Goal: Task Accomplishment & Management: Manage account settings

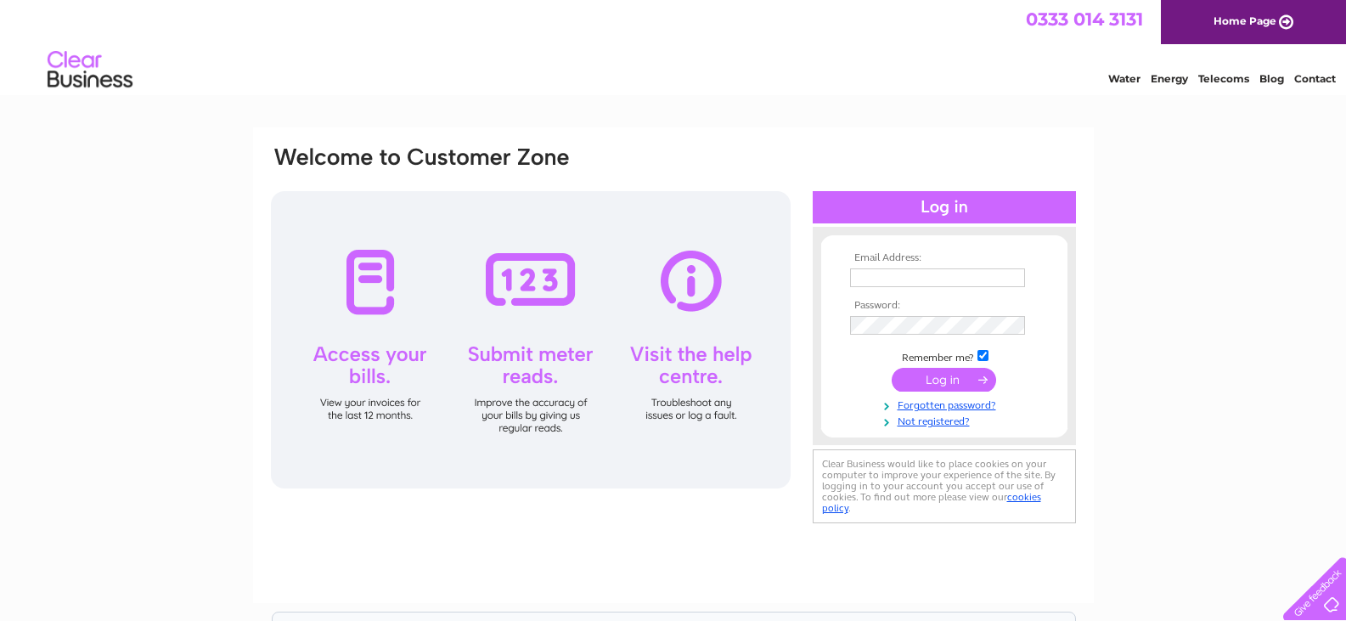
click at [945, 266] on td at bounding box center [944, 277] width 197 height 27
click at [944, 275] on input "text" at bounding box center [938, 278] width 177 height 20
type input "[EMAIL_ADDRESS][DOMAIN_NAME]"
click at [951, 381] on input "submit" at bounding box center [944, 381] width 104 height 24
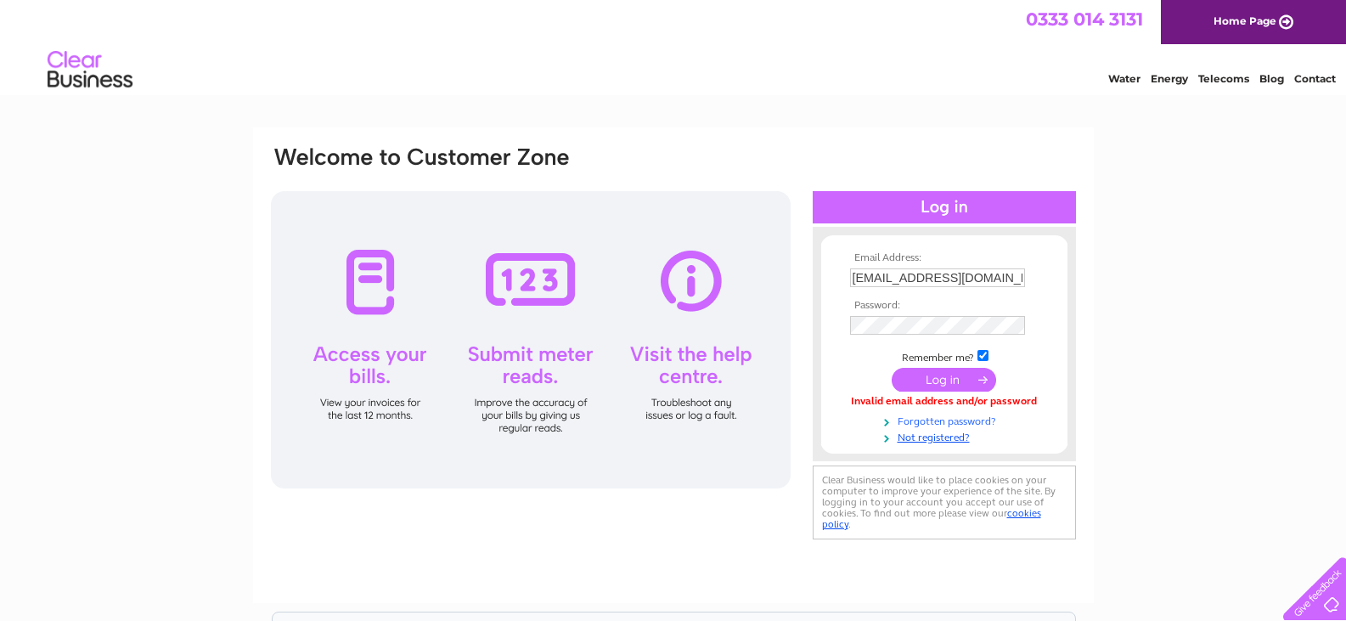
click at [922, 417] on link "Forgotten password?" at bounding box center [946, 420] width 193 height 16
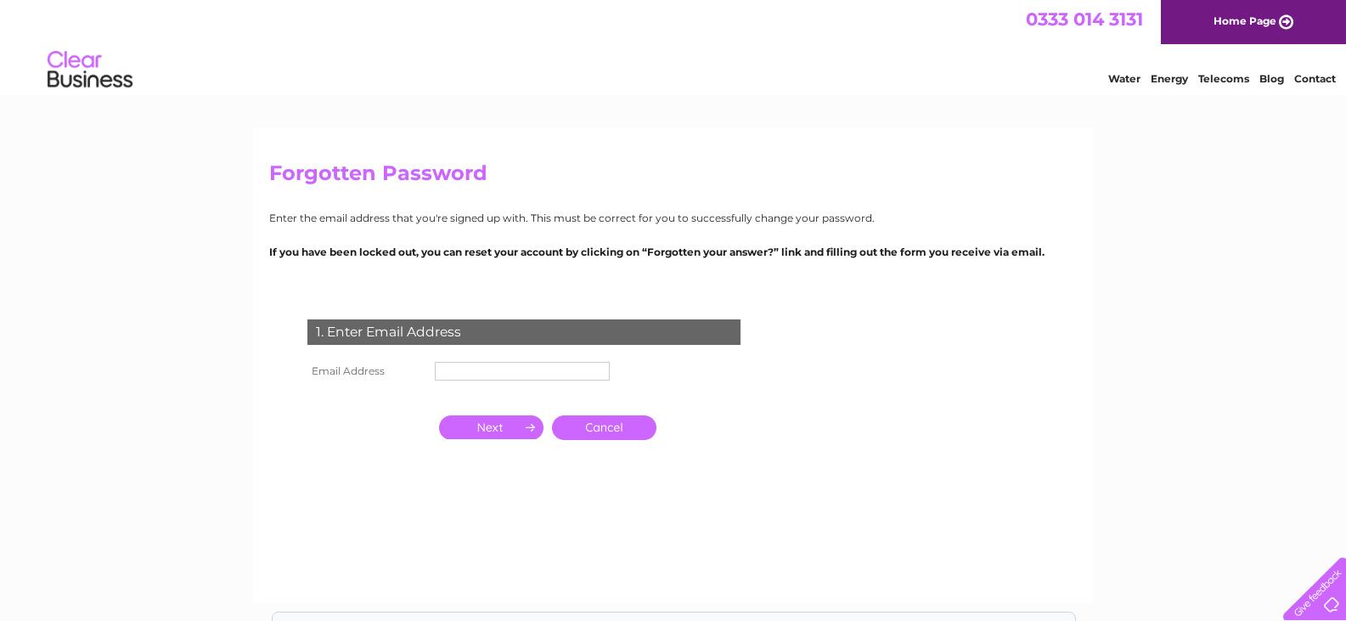
click at [533, 375] on input "text" at bounding box center [522, 371] width 175 height 19
type input "[EMAIL_ADDRESS][DOMAIN_NAME]"
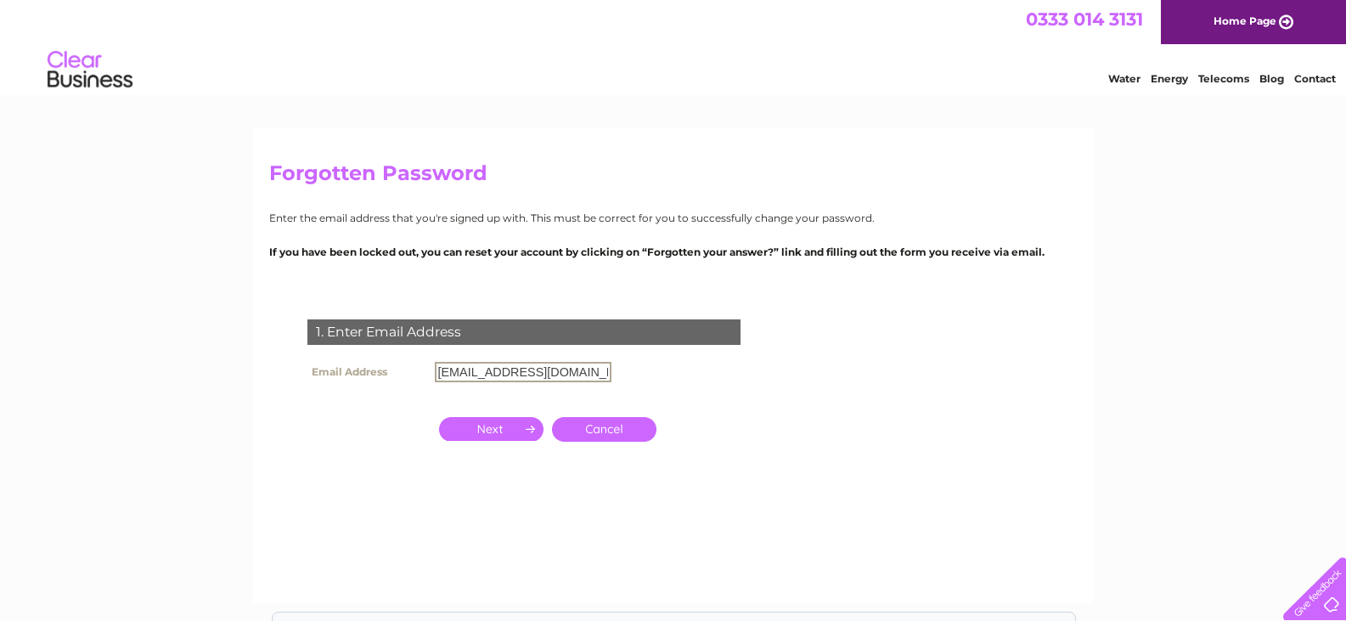
click at [615, 427] on link "Cancel" at bounding box center [604, 429] width 104 height 25
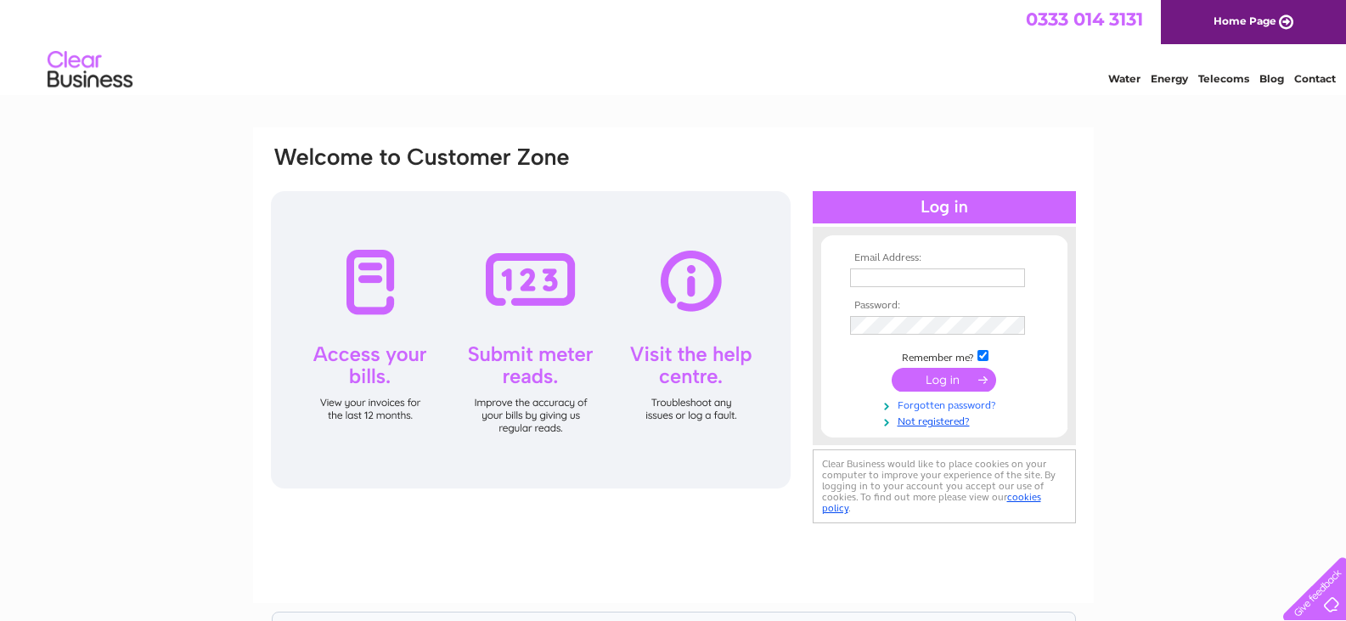
click at [927, 404] on link "Forgotten password?" at bounding box center [946, 404] width 193 height 16
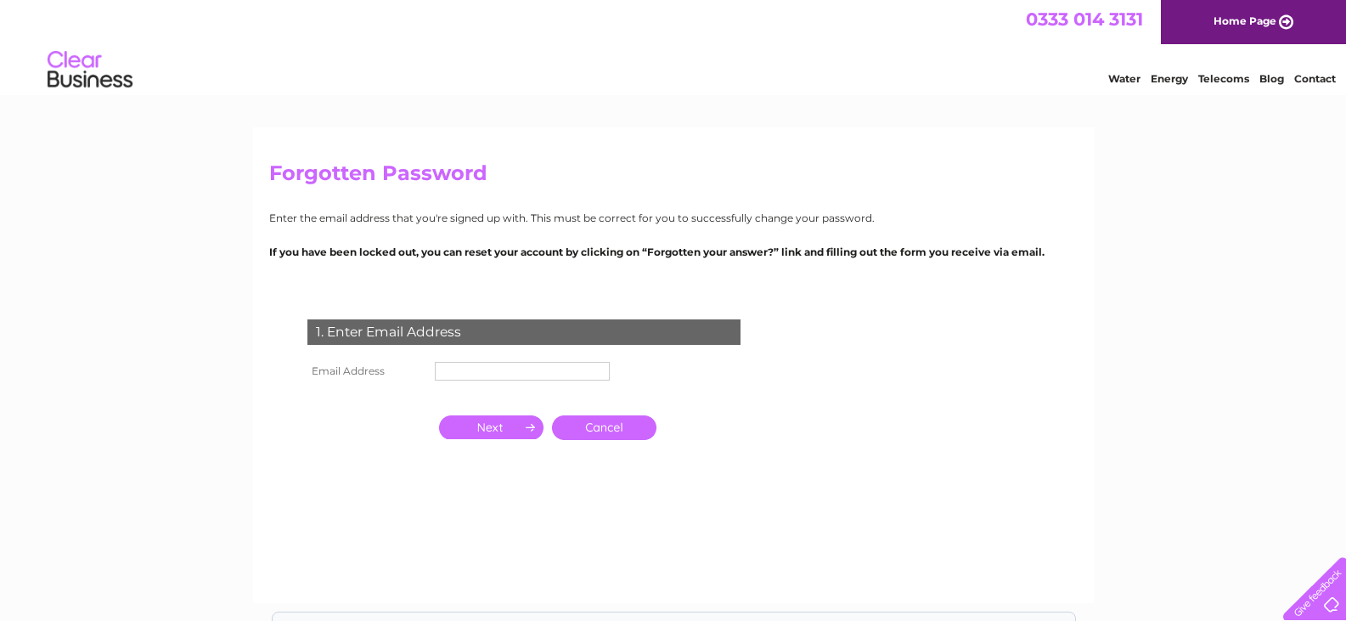
click at [455, 371] on input "text" at bounding box center [522, 371] width 175 height 19
type input "[EMAIL_ADDRESS][DOMAIN_NAME]"
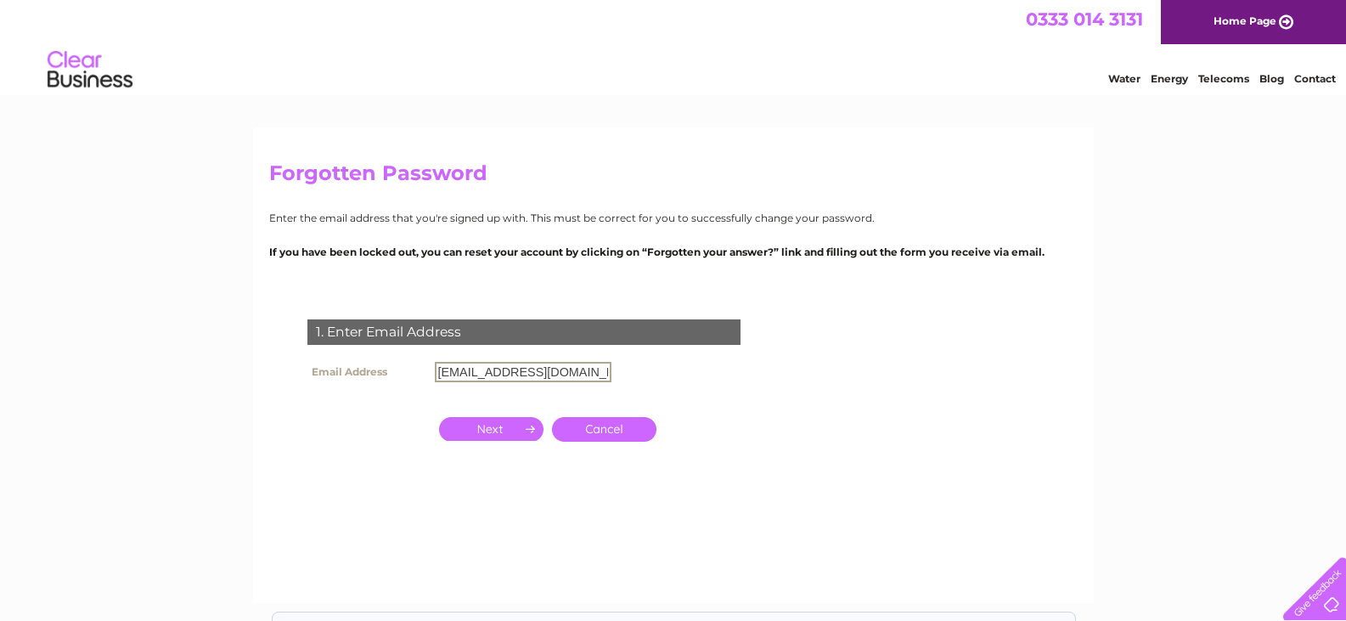
click at [487, 421] on input "button" at bounding box center [491, 429] width 104 height 24
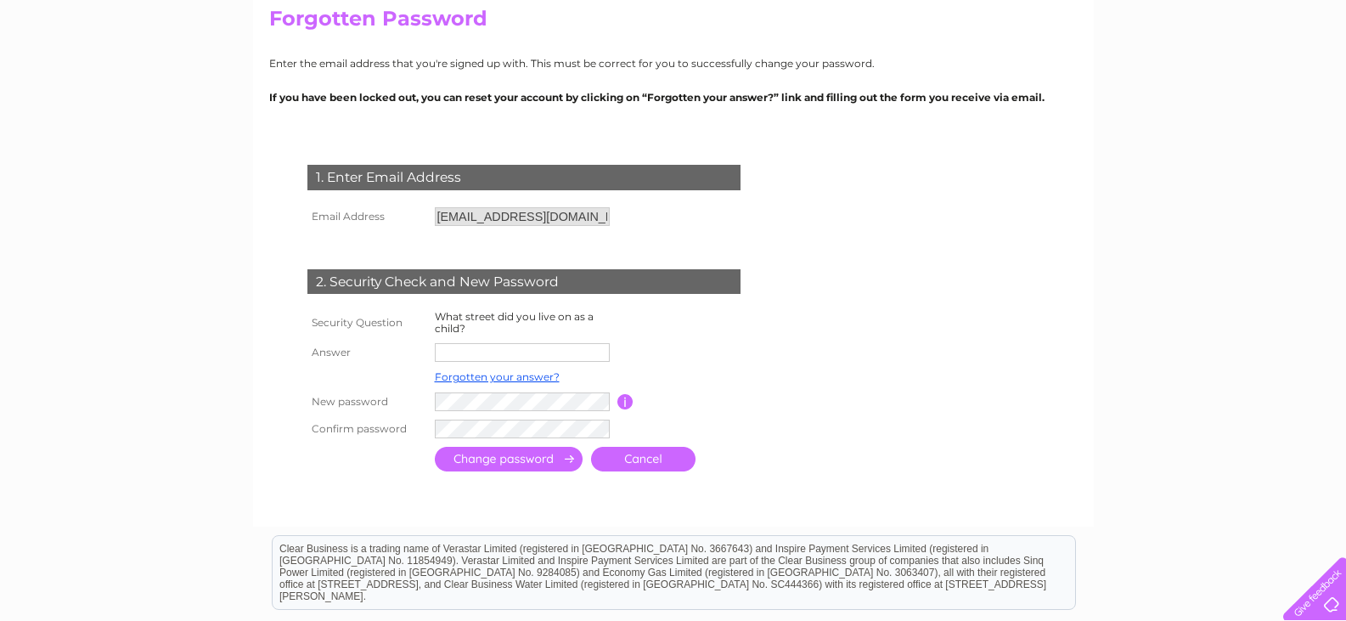
scroll to position [170, 0]
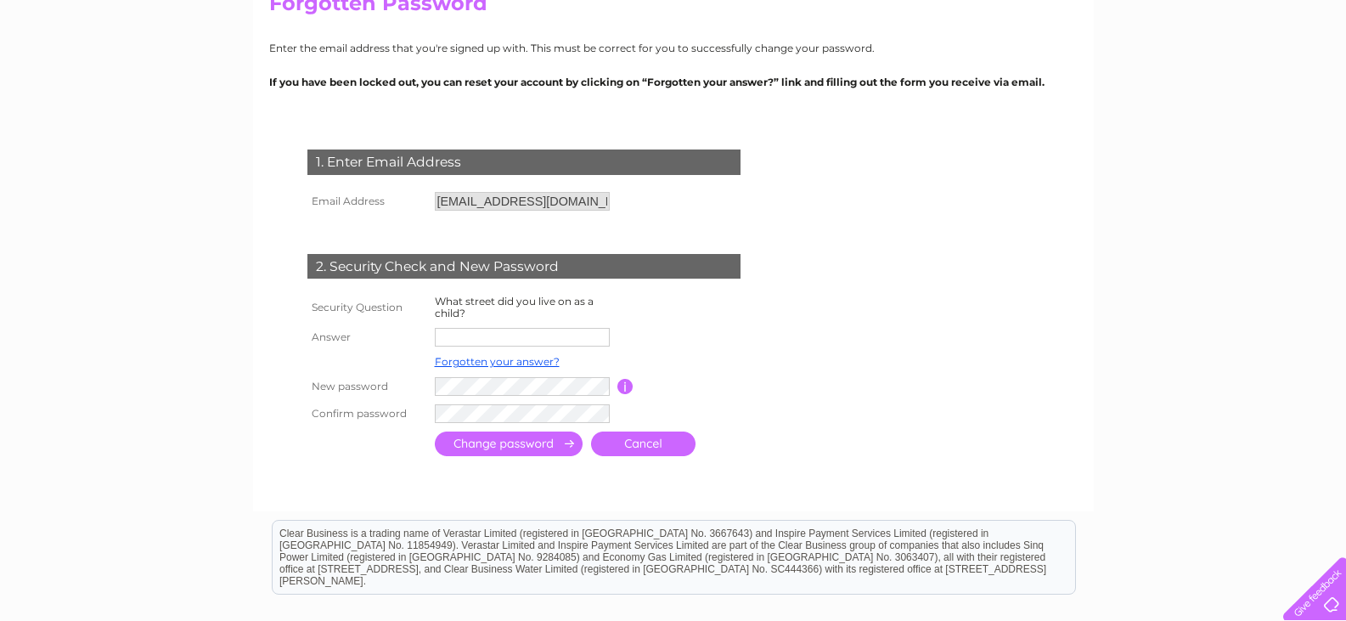
click at [470, 333] on input "text" at bounding box center [522, 337] width 175 height 19
type input "CURZON DRIVE"
click at [531, 451] on input "submit" at bounding box center [509, 445] width 148 height 25
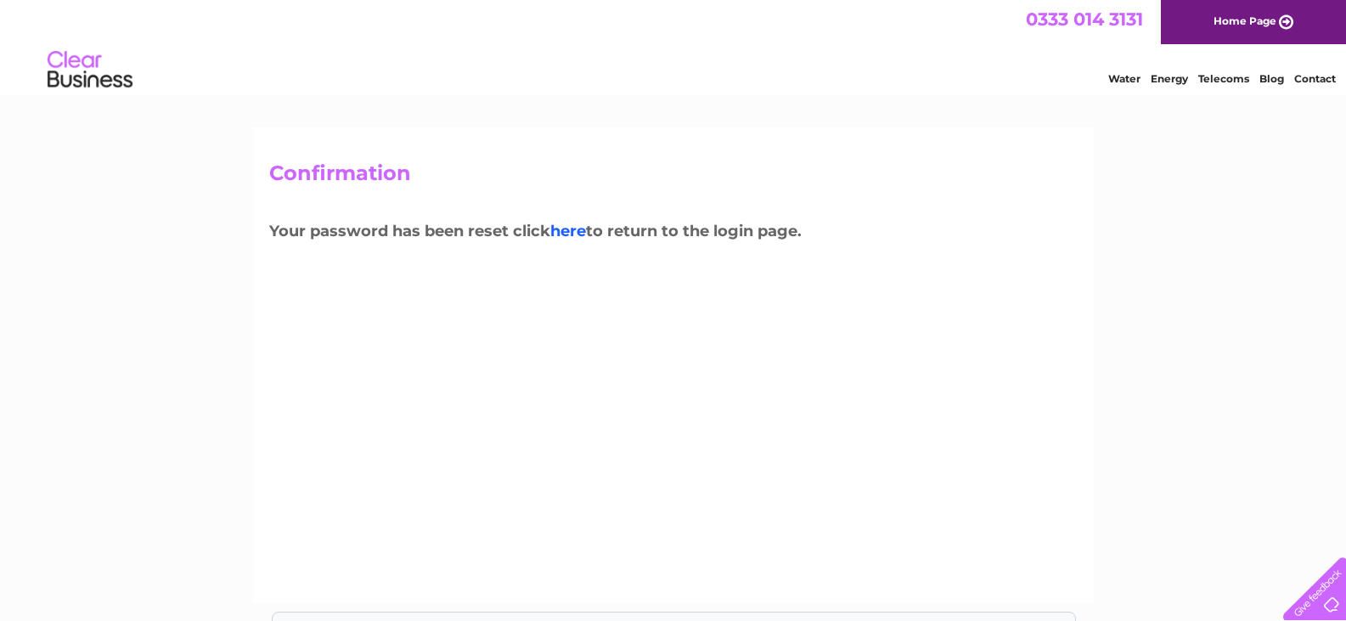
click at [578, 232] on link "here" at bounding box center [568, 231] width 36 height 19
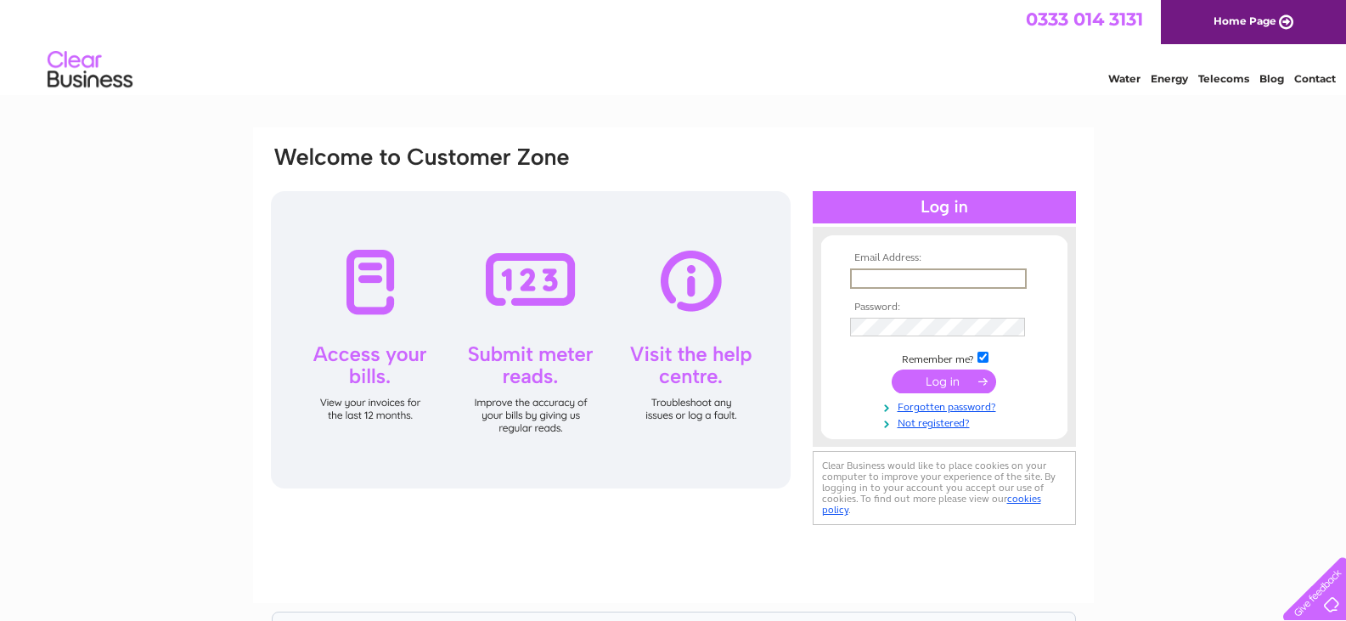
click at [963, 277] on input "text" at bounding box center [938, 278] width 177 height 20
type input "machinsdiy@gmail.com"
click at [930, 375] on input "submit" at bounding box center [944, 381] width 104 height 24
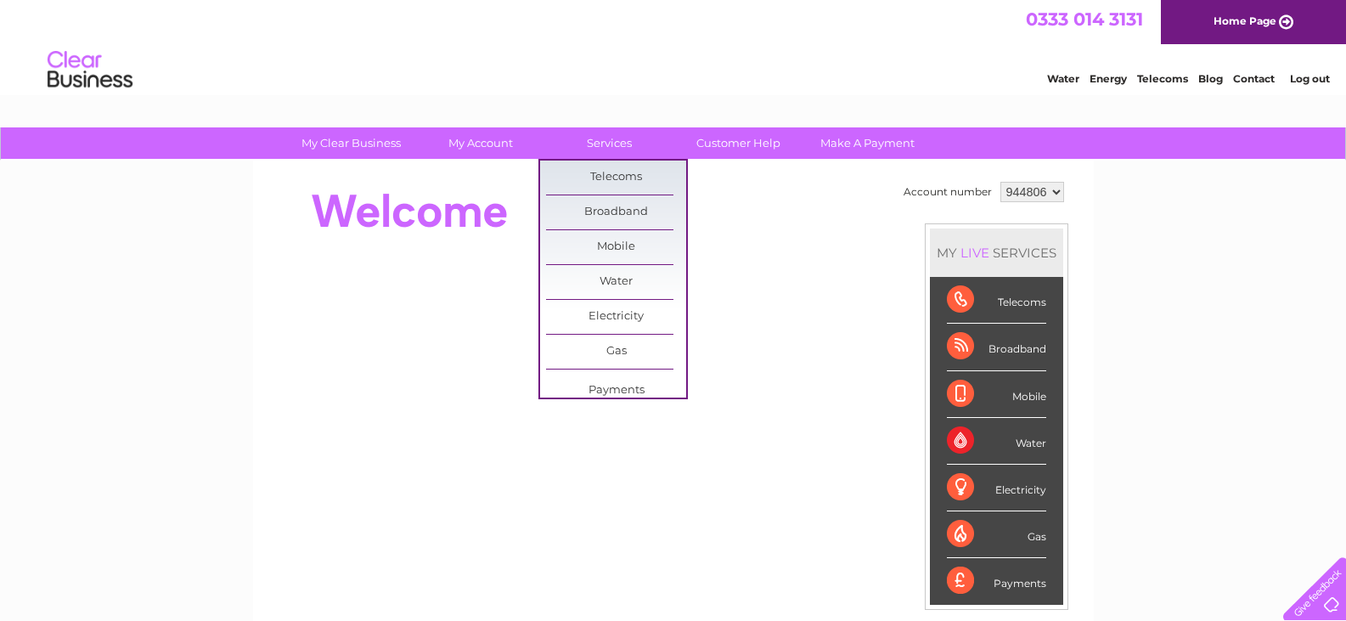
click at [702, 171] on div "Account number 944806 MY LIVE SERVICES Telecoms Broadband Mobile Water Electric…" at bounding box center [673, 476] width 841 height 631
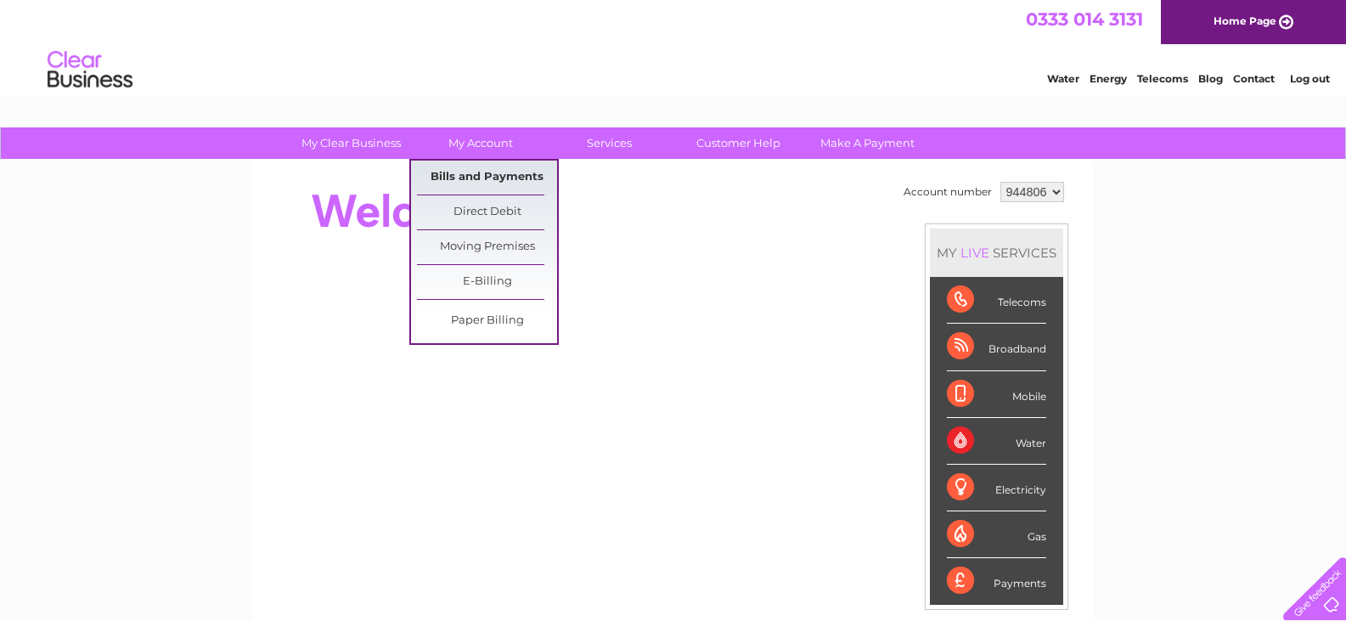
click at [482, 169] on link "Bills and Payments" at bounding box center [487, 178] width 140 height 34
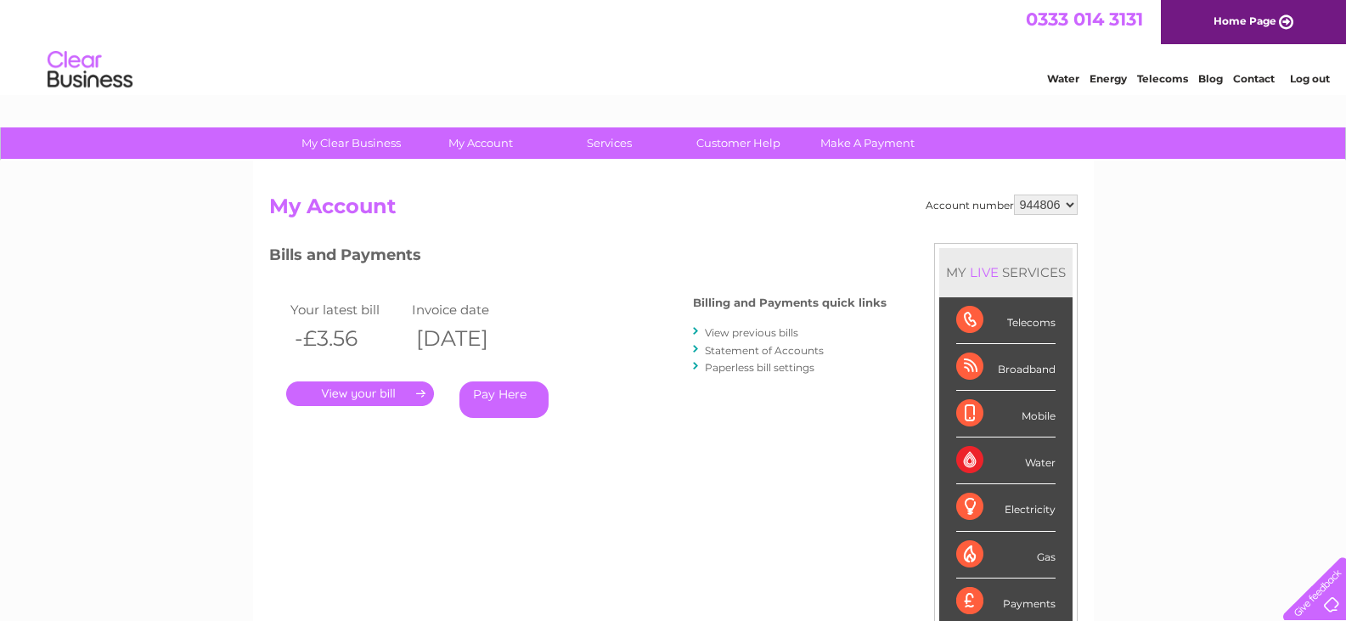
click at [364, 395] on link "." at bounding box center [360, 393] width 148 height 25
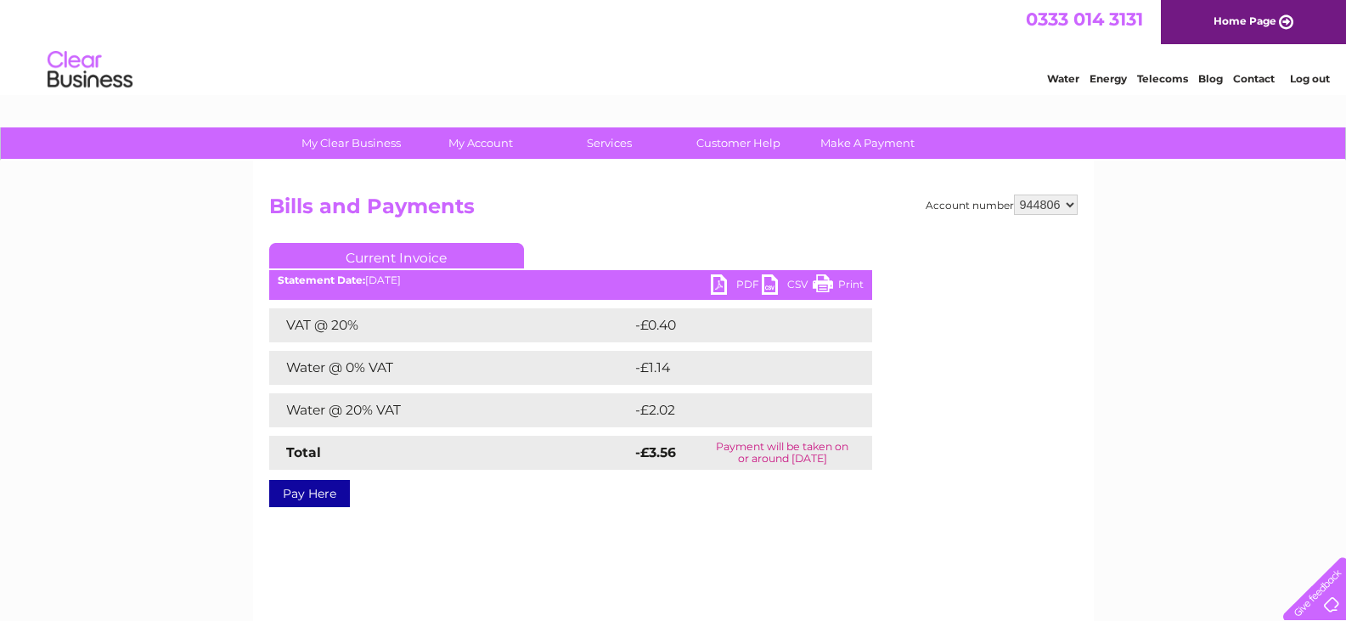
click at [744, 280] on link "PDF" at bounding box center [736, 286] width 51 height 25
click at [1073, 206] on select "944806" at bounding box center [1046, 204] width 64 height 20
click at [1072, 207] on select "944806" at bounding box center [1046, 204] width 64 height 20
